Goal: Task Accomplishment & Management: Use online tool/utility

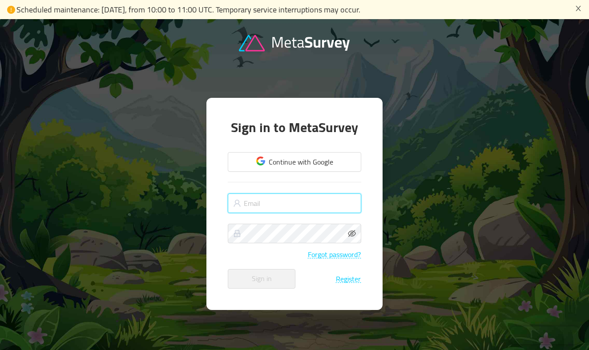
type input "[PERSON_NAME][EMAIL_ADDRESS][DOMAIN_NAME]"
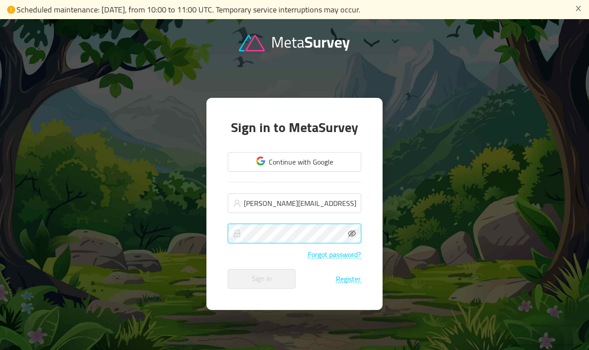
click at [262, 279] on button "Sign in" at bounding box center [262, 279] width 68 height 20
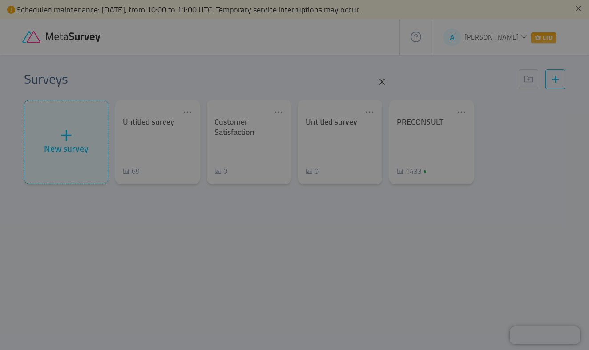
click at [383, 82] on icon "icon: close" at bounding box center [382, 82] width 8 height 8
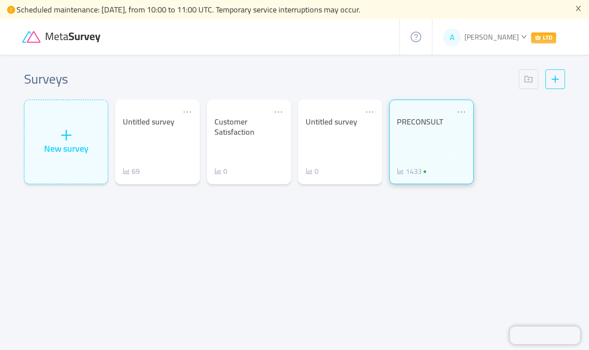
click at [455, 109] on div at bounding box center [431, 112] width 69 height 10
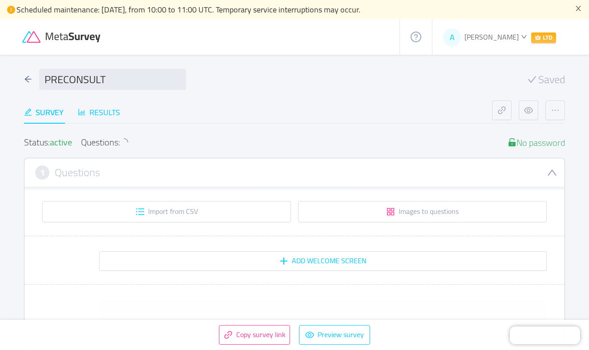
click at [105, 115] on div "Results" at bounding box center [99, 112] width 42 height 12
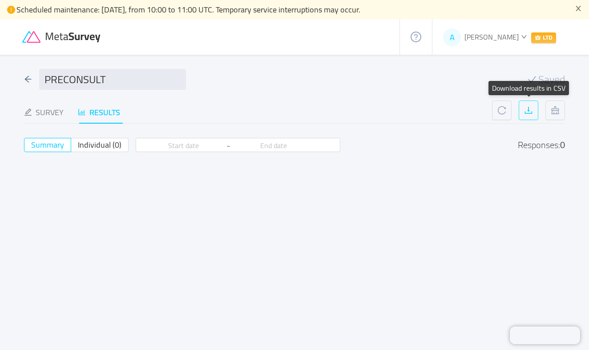
click at [527, 113] on button "button" at bounding box center [529, 111] width 20 height 20
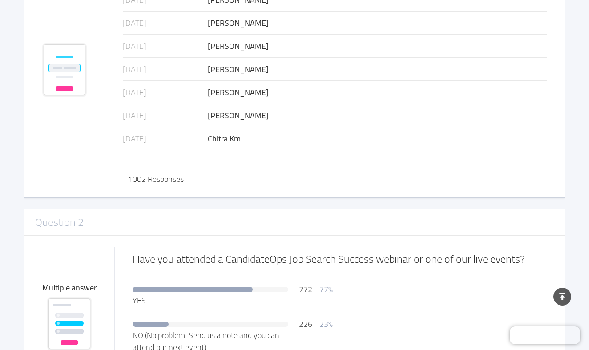
scroll to position [225, 0]
